Goal: Task Accomplishment & Management: Complete application form

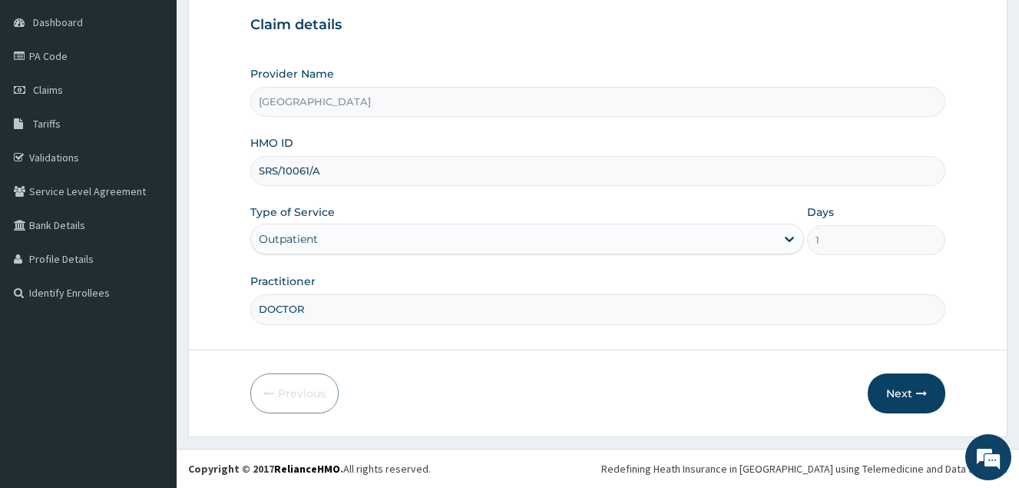
click at [389, 313] on input "DOCTOR" at bounding box center [597, 309] width 695 height 30
type input "DOCTOR [PERSON_NAME]"
click at [926, 389] on icon "button" at bounding box center [921, 393] width 11 height 11
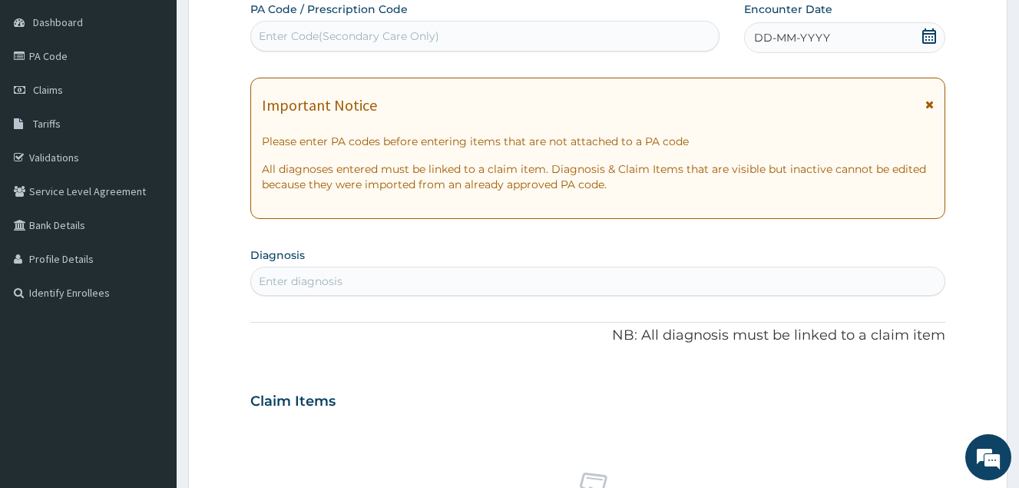
click at [930, 36] on icon at bounding box center [930, 35] width 14 height 15
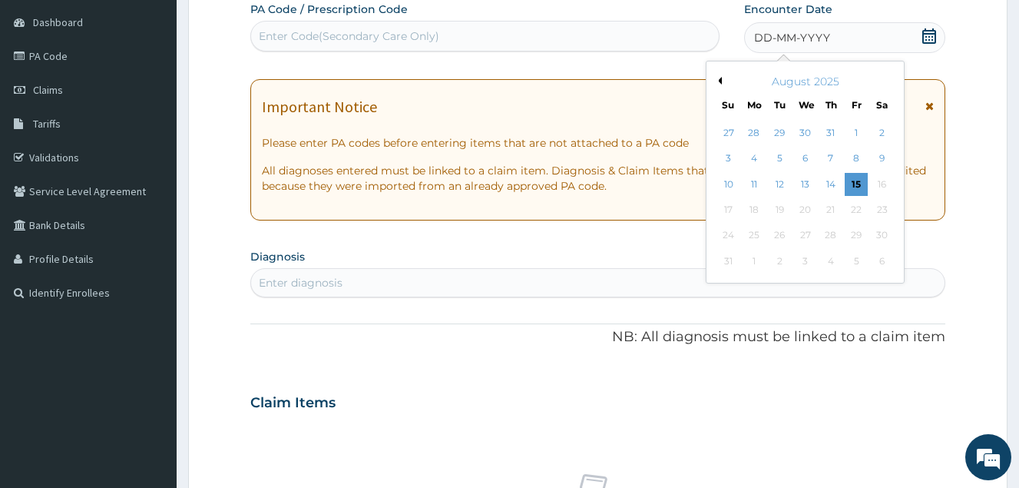
click at [721, 80] on button "Previous Month" at bounding box center [718, 81] width 8 height 8
click at [827, 230] on div "31" at bounding box center [831, 235] width 23 height 23
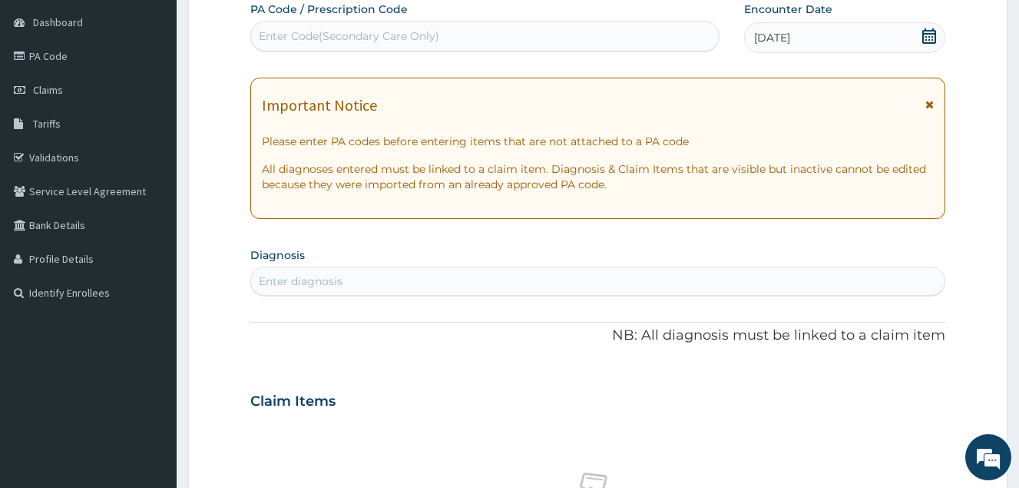
click at [495, 270] on div "Enter diagnosis" at bounding box center [598, 281] width 694 height 25
type input "S"
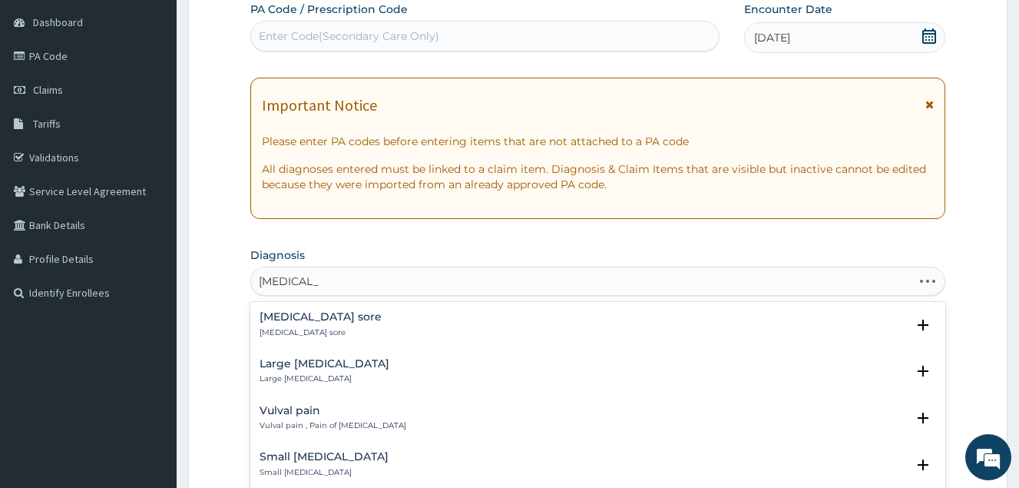
type input "[MEDICAL_DATA] SWE"
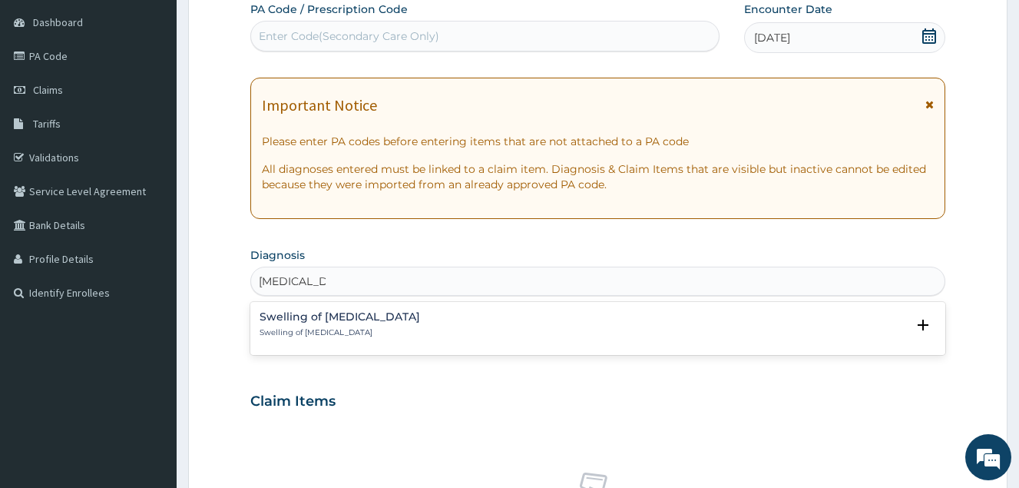
click at [306, 336] on p "Swelling of [MEDICAL_DATA]" at bounding box center [340, 332] width 161 height 11
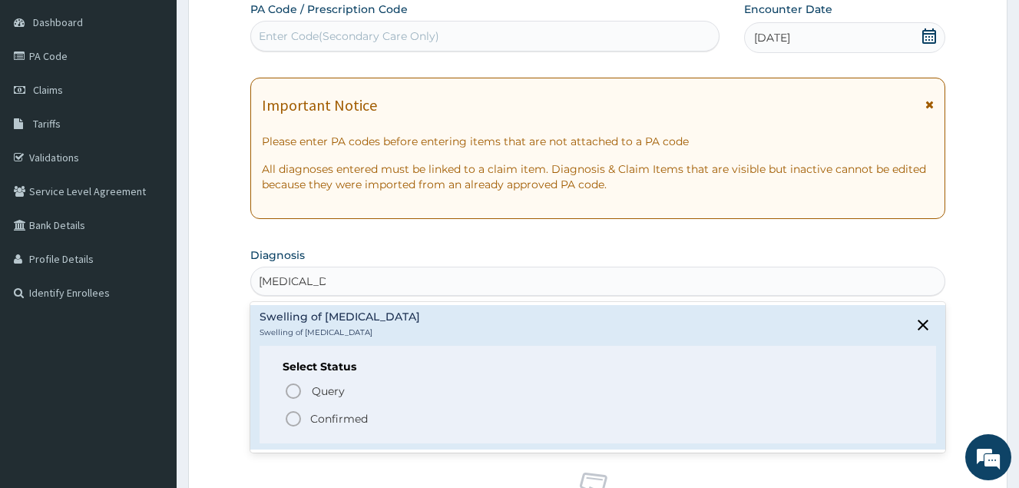
click at [321, 419] on p "Confirmed" at bounding box center [339, 418] width 58 height 15
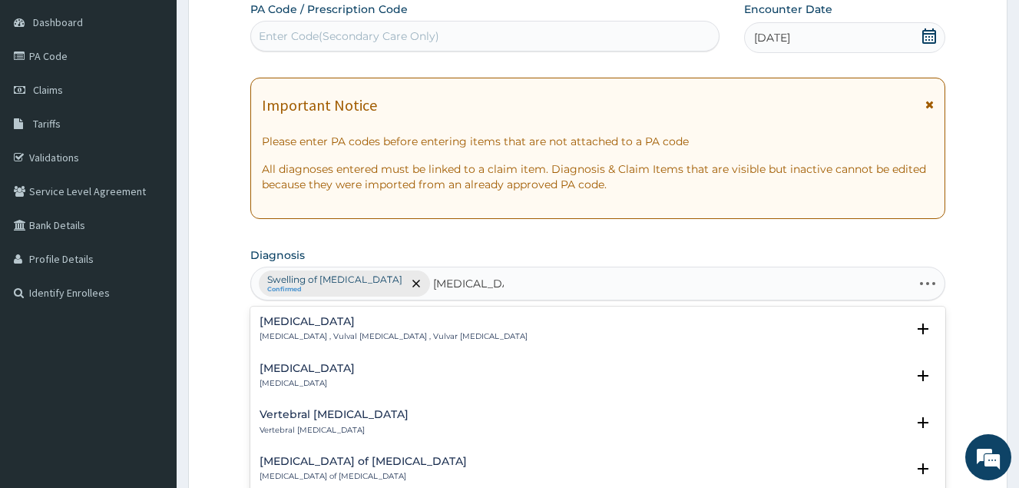
type input "[MEDICAL_DATA] VUL"
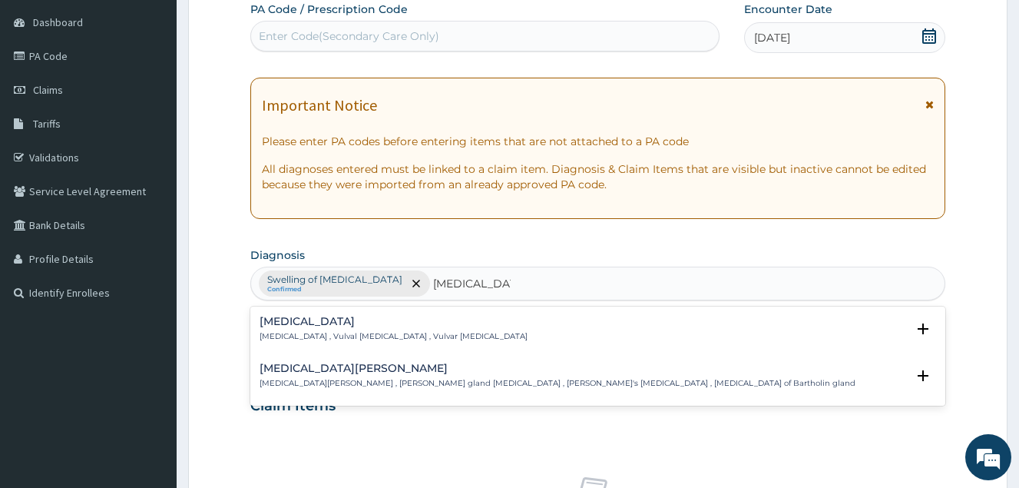
click at [437, 330] on div "[MEDICAL_DATA] [MEDICAL_DATA] , Vulval [MEDICAL_DATA] , Vulvar [MEDICAL_DATA]" at bounding box center [394, 329] width 268 height 27
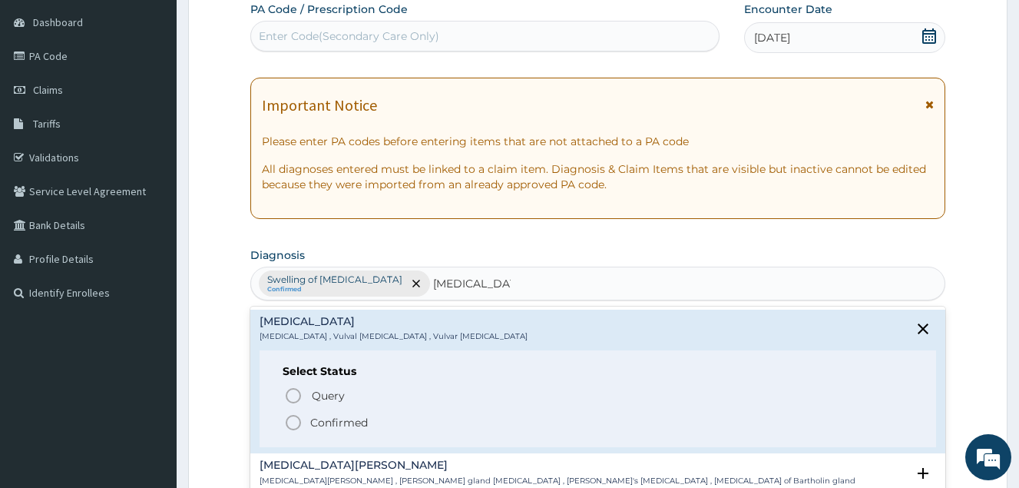
click at [346, 421] on p "Confirmed" at bounding box center [339, 422] width 58 height 15
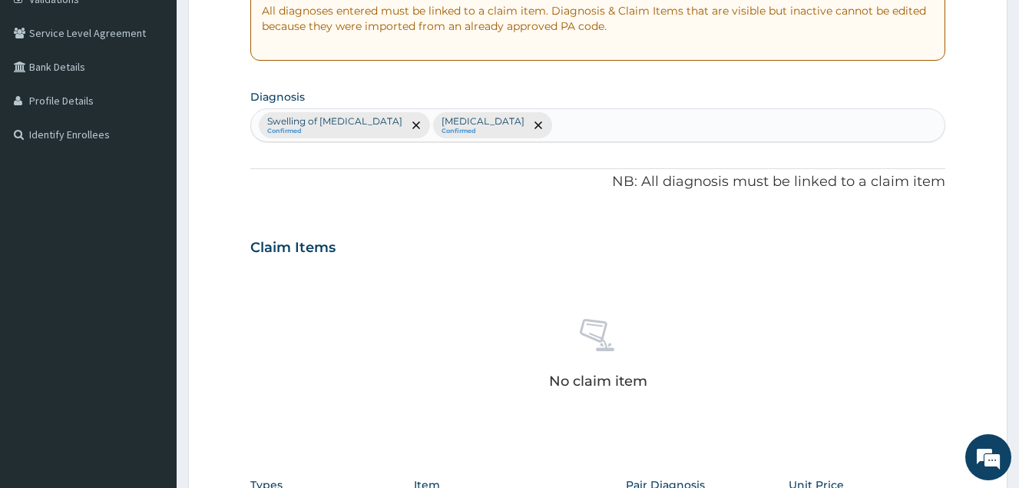
scroll to position [299, 0]
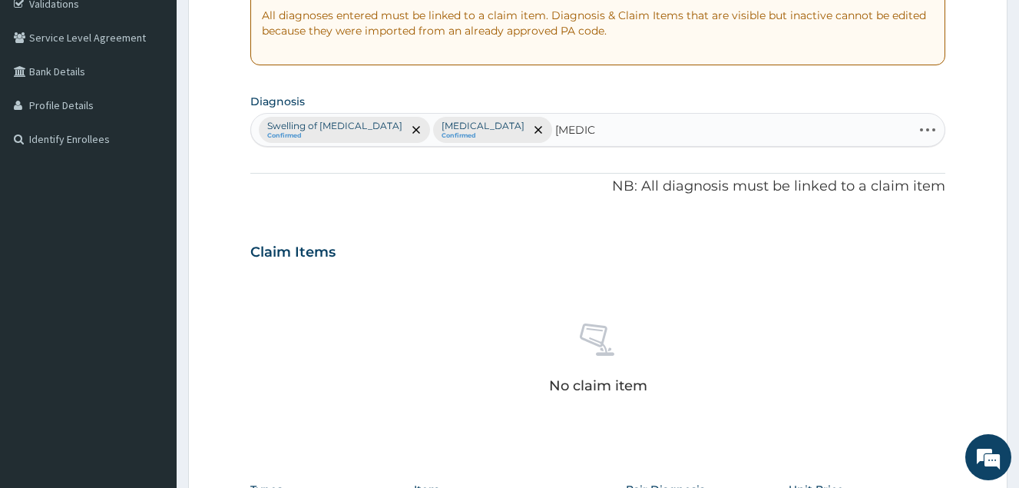
type input "[MEDICAL_DATA][PERSON_NAME]"
click at [400, 175] on div "Vulval pain Vulval pain , Pain of [MEDICAL_DATA]" at bounding box center [598, 175] width 677 height 27
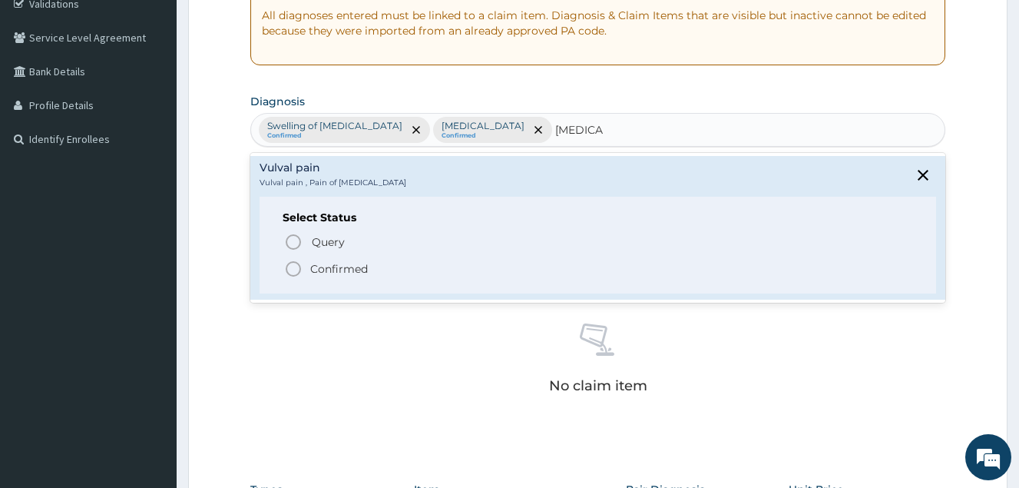
click at [353, 263] on p "Confirmed" at bounding box center [339, 268] width 58 height 15
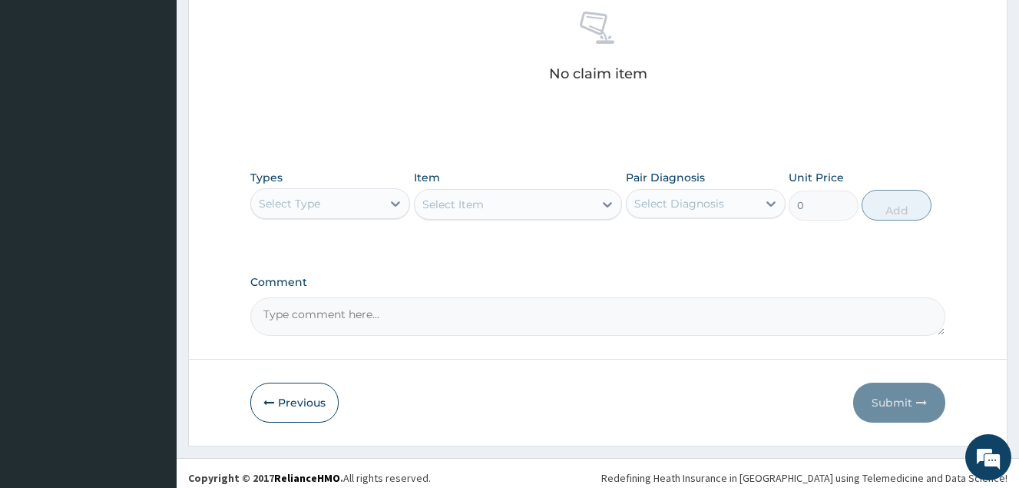
scroll to position [620, 0]
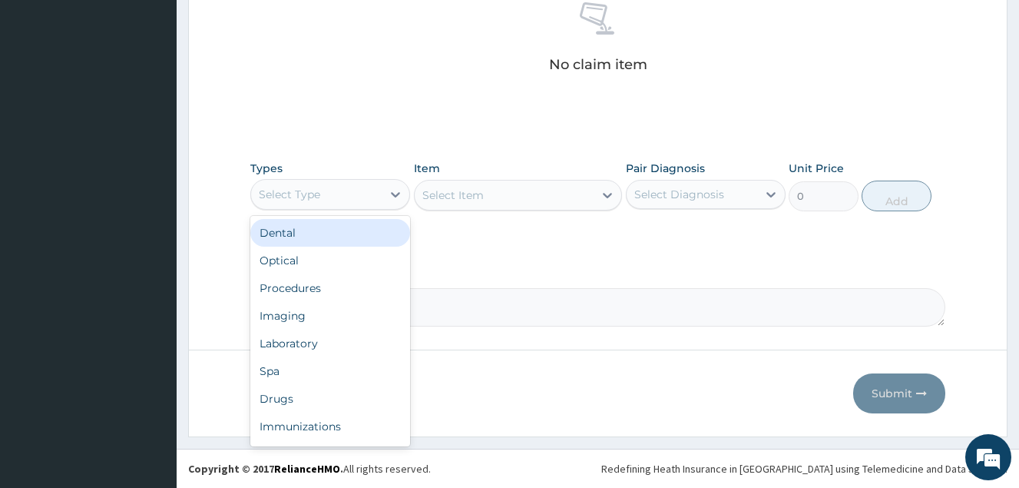
click at [382, 197] on div "Select Type" at bounding box center [316, 194] width 131 height 25
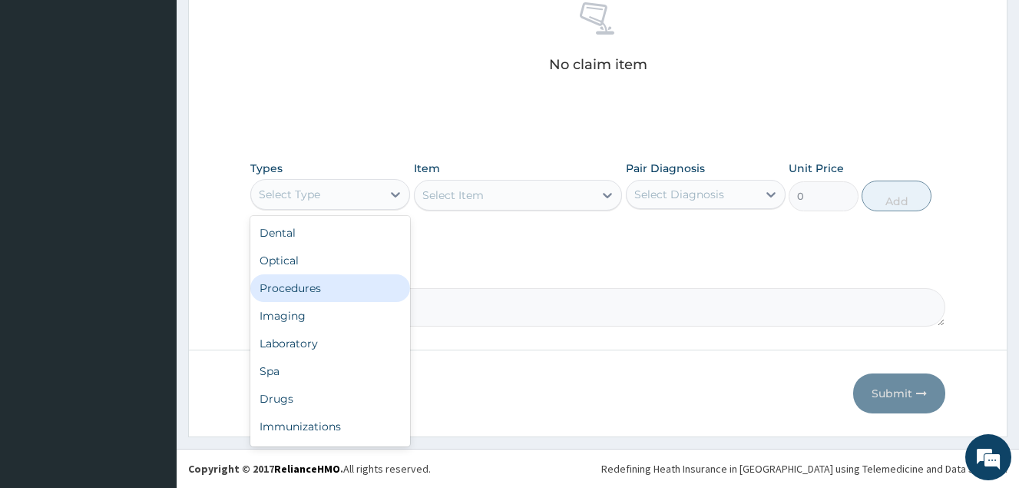
click at [336, 292] on div "Procedures" at bounding box center [330, 288] width 160 height 28
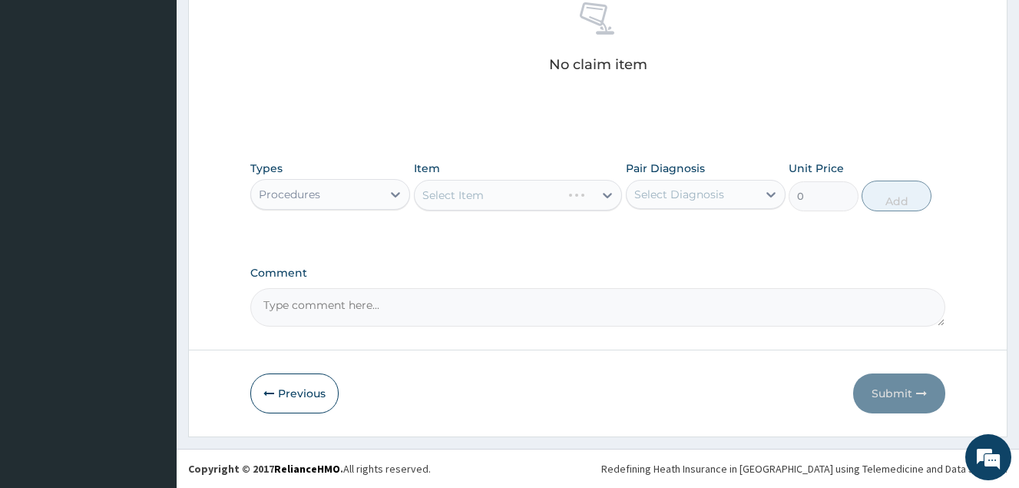
click at [724, 187] on div "Select Diagnosis" at bounding box center [692, 194] width 131 height 25
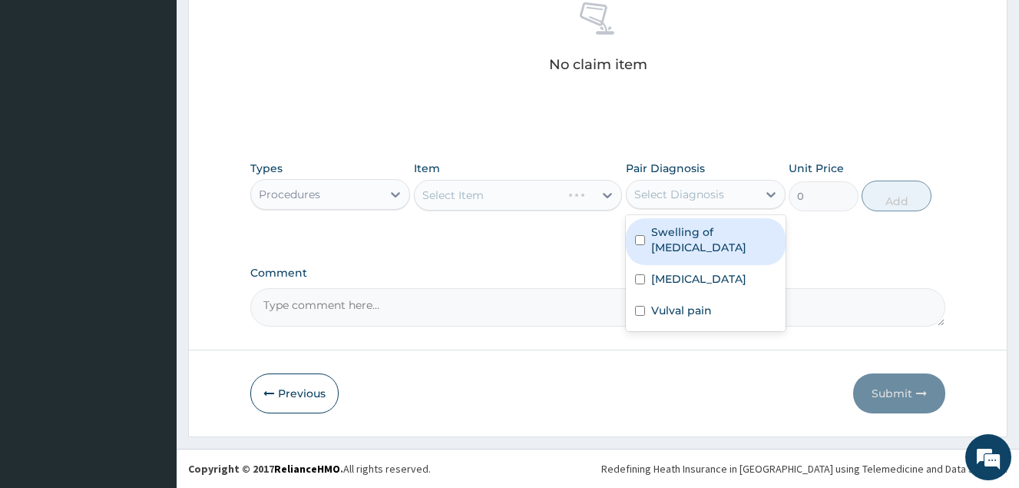
click at [701, 234] on label "Swelling of [MEDICAL_DATA]" at bounding box center [713, 239] width 125 height 31
checkbox input "true"
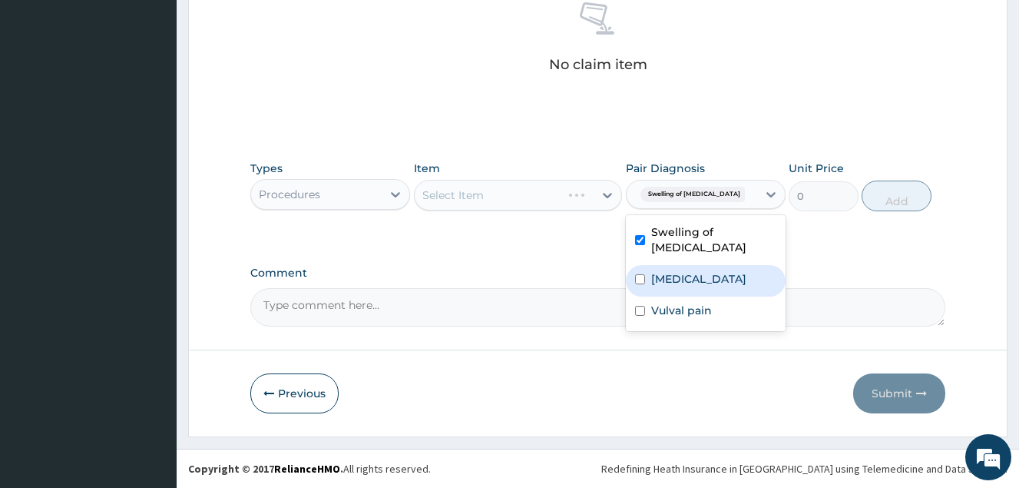
click at [699, 271] on label "[MEDICAL_DATA]" at bounding box center [698, 278] width 95 height 15
checkbox input "true"
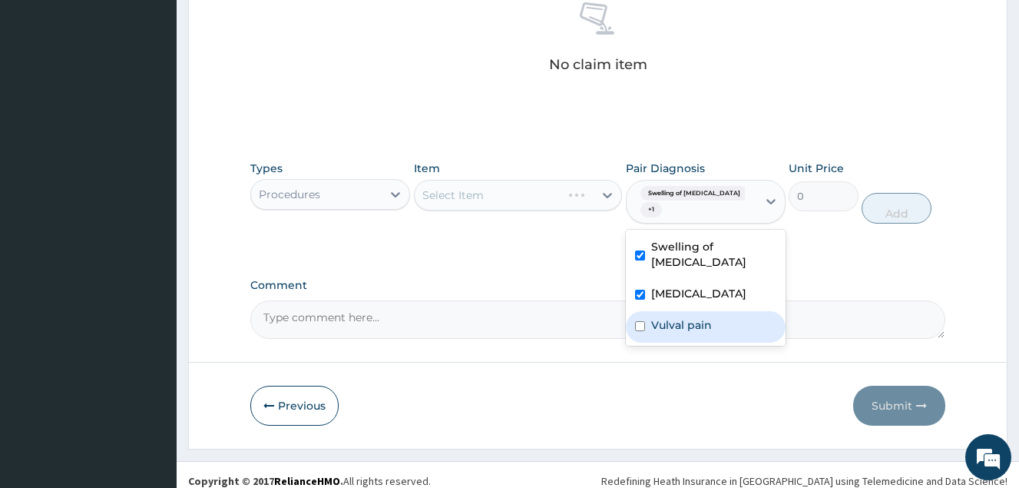
click at [684, 317] on label "Vulval pain" at bounding box center [681, 324] width 61 height 15
checkbox input "true"
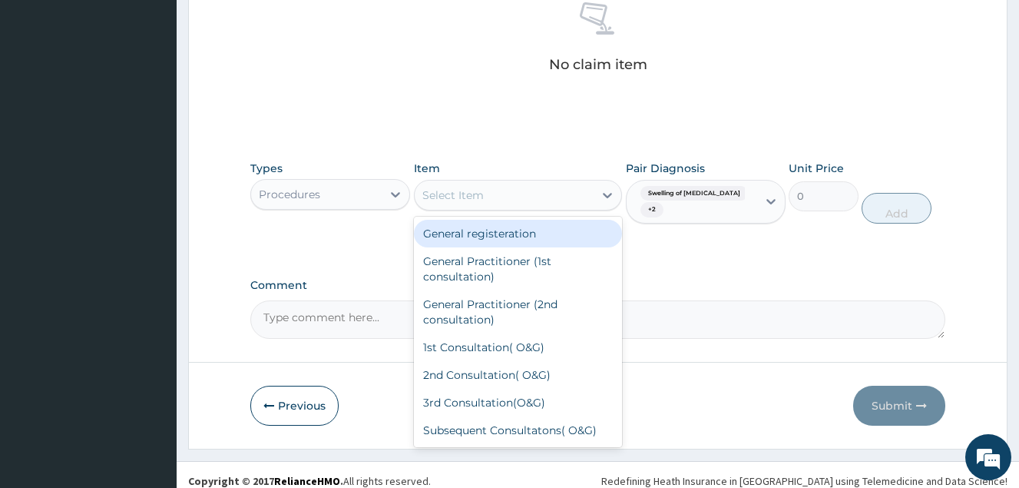
click at [588, 202] on div "Select Item" at bounding box center [505, 195] width 180 height 25
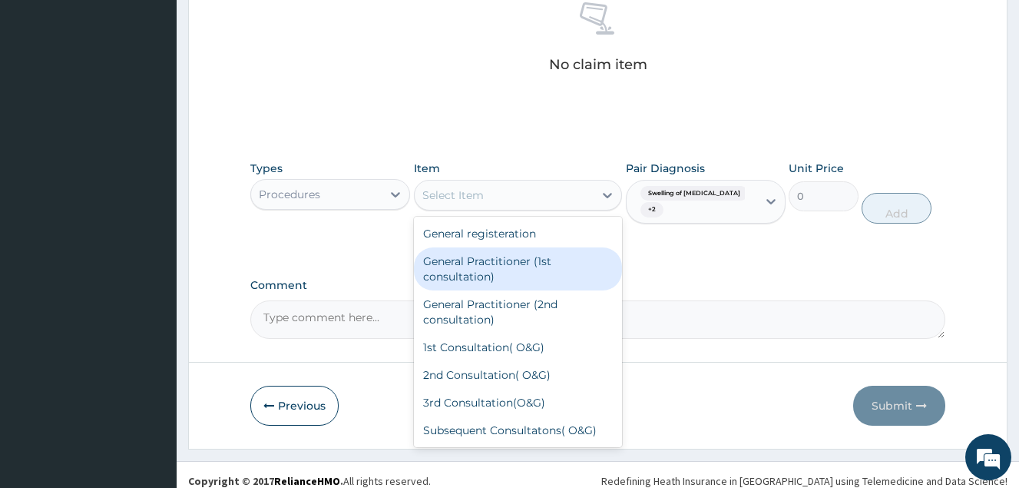
click at [569, 271] on div "General Practitioner (1st consultation)" at bounding box center [518, 268] width 209 height 43
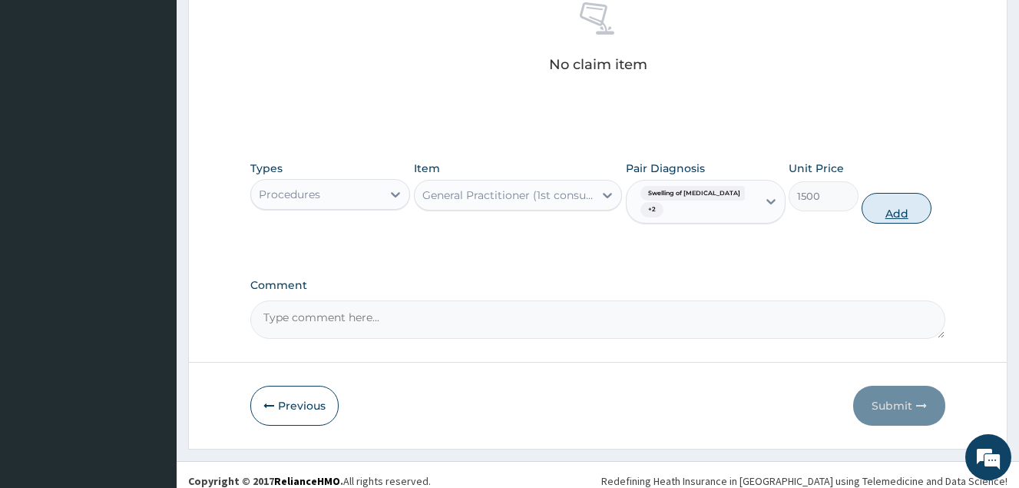
click at [923, 199] on button "Add" at bounding box center [897, 208] width 70 height 31
type input "0"
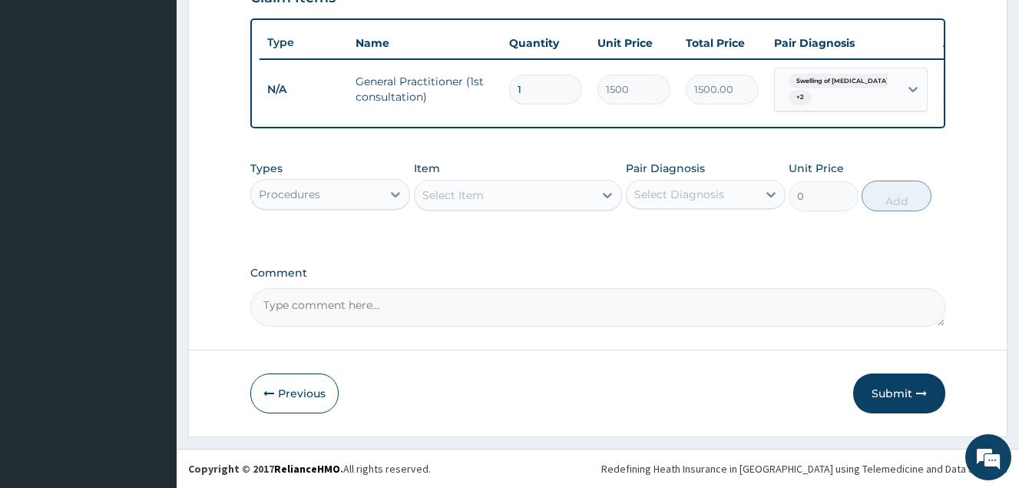
scroll to position [558, 0]
click at [350, 206] on div "Procedures" at bounding box center [316, 194] width 131 height 25
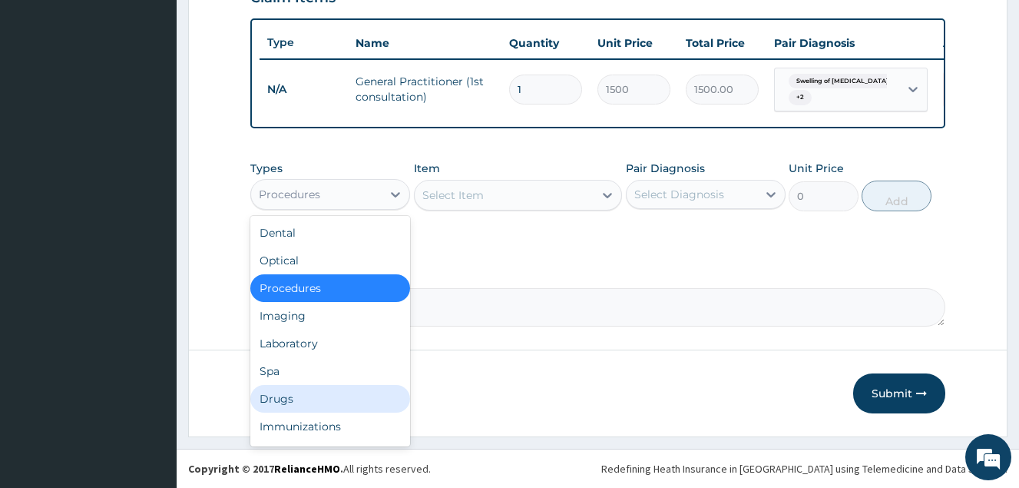
click at [314, 395] on div "Drugs" at bounding box center [330, 399] width 160 height 28
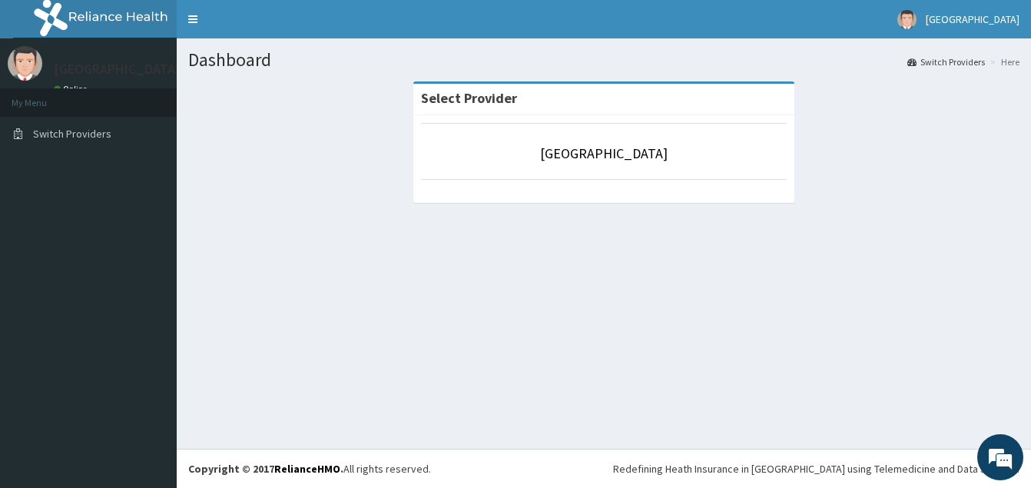
click at [601, 313] on div "Dashboard Switch Providers Here Select Provider Samaria Hospital" at bounding box center [604, 243] width 854 height 410
